Goal: Transaction & Acquisition: Obtain resource

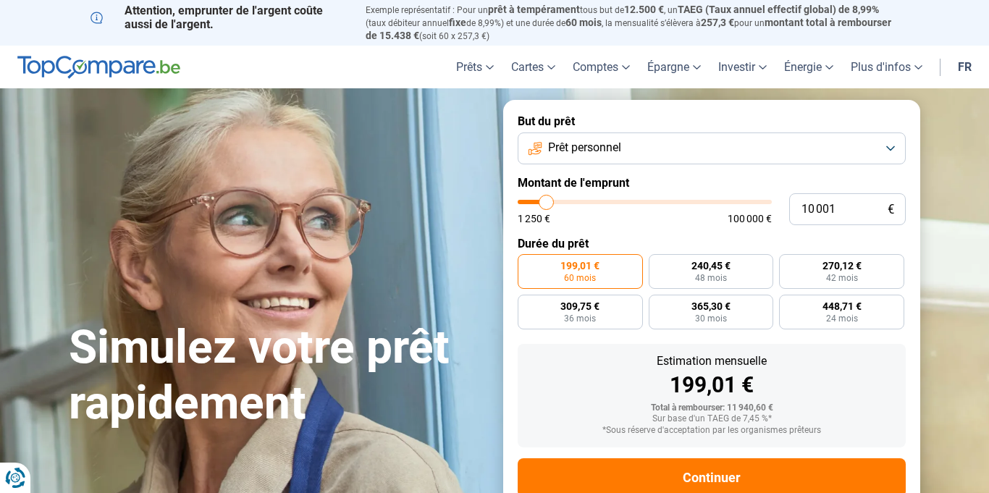
type input "7 250"
type input "7250"
type input "6 250"
type input "6250"
type input "5 750"
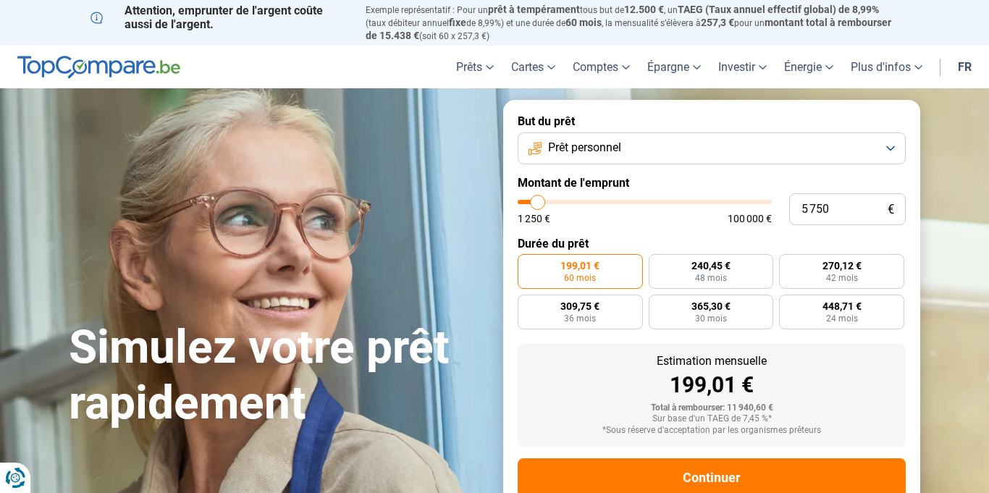
type input "5750"
type input "5 250"
type input "5250"
click at [536, 200] on input "range" at bounding box center [644, 202] width 254 height 4
radio input "true"
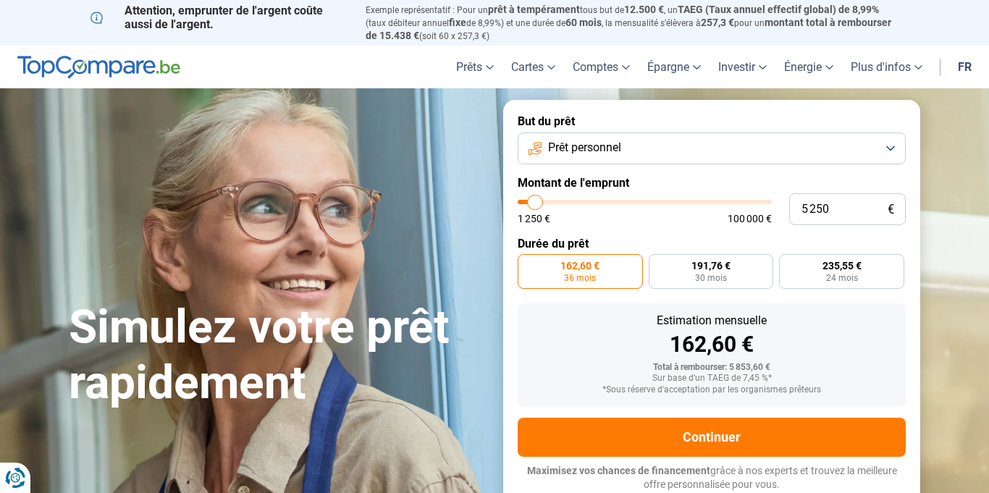
click at [934, 114] on section "Simulez votre prêt rapidement Simulez votre prêt rapidement But du prêt Prêt pe…" at bounding box center [494, 302] width 989 height 429
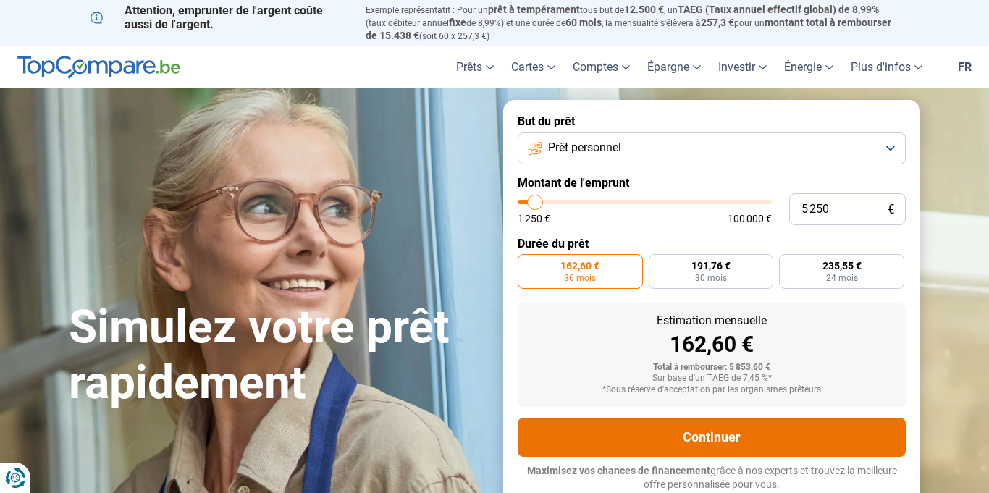
click at [695, 432] on button "Continuer" at bounding box center [711, 437] width 388 height 39
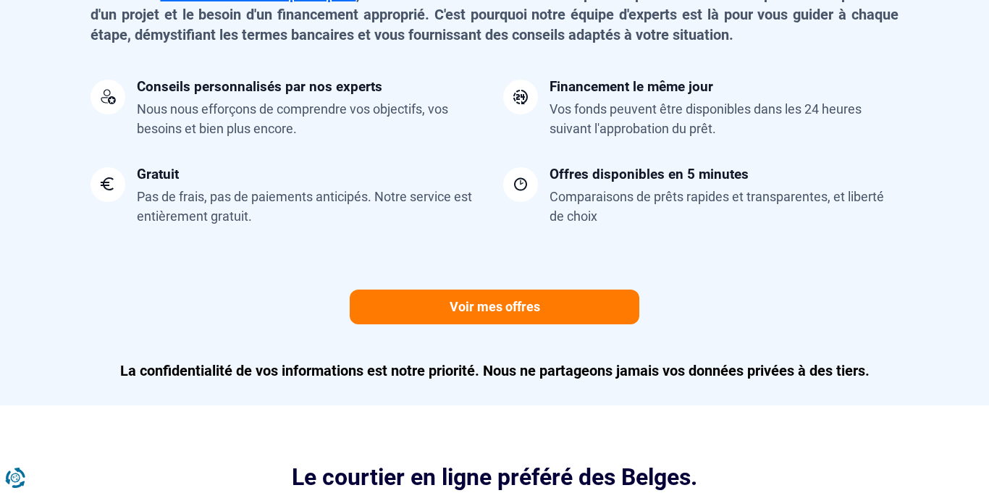
scroll to position [1296, 0]
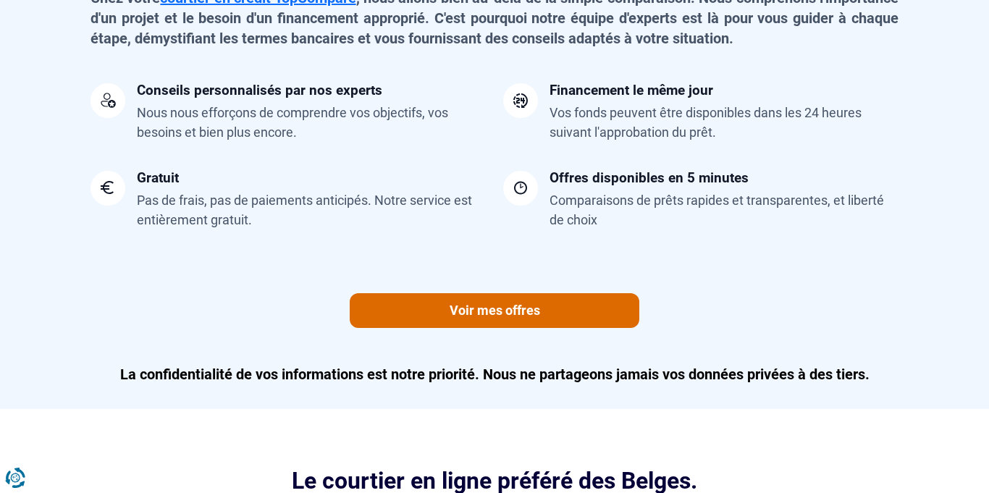
click at [512, 324] on link "Voir mes offres" at bounding box center [494, 310] width 289 height 35
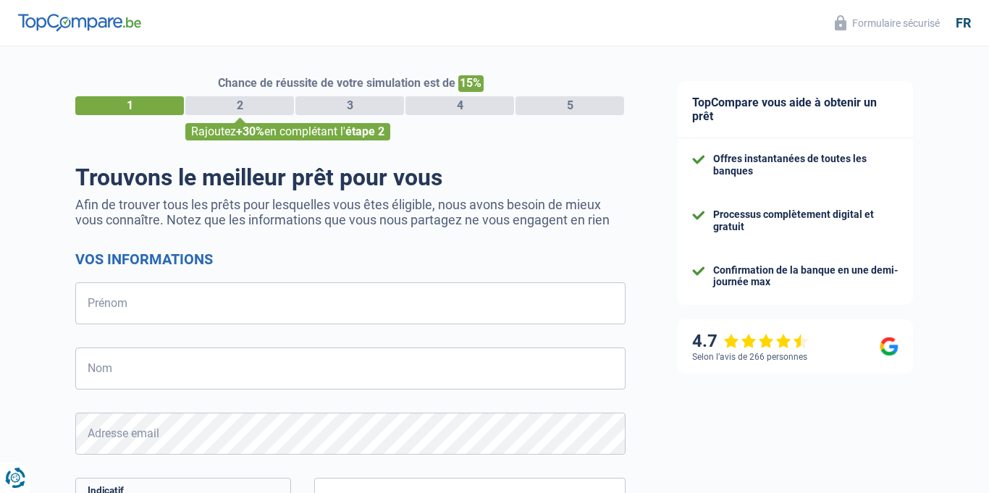
select select "32"
